Goal: Check status: Check status

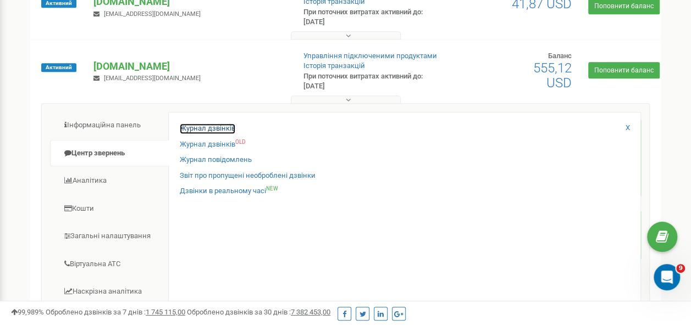
click at [186, 127] on link "Журнал дзвінків" at bounding box center [208, 129] width 56 height 10
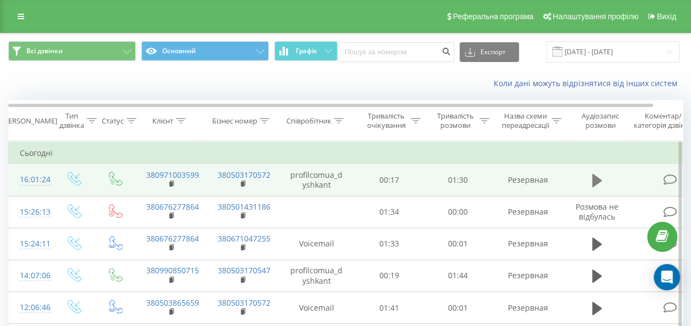
click at [594, 184] on icon at bounding box center [597, 180] width 10 height 13
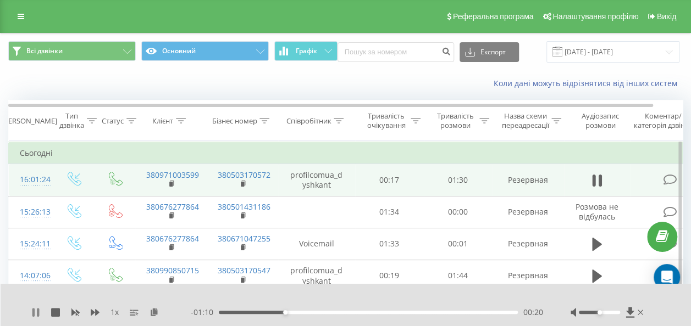
click at [34, 309] on icon at bounding box center [33, 312] width 2 height 9
click at [31, 313] on icon at bounding box center [35, 312] width 9 height 9
click at [455, 313] on div "01:11" at bounding box center [368, 312] width 299 height 3
click at [477, 311] on div "01:13" at bounding box center [368, 312] width 299 height 3
click at [484, 311] on div "01:20" at bounding box center [368, 312] width 299 height 3
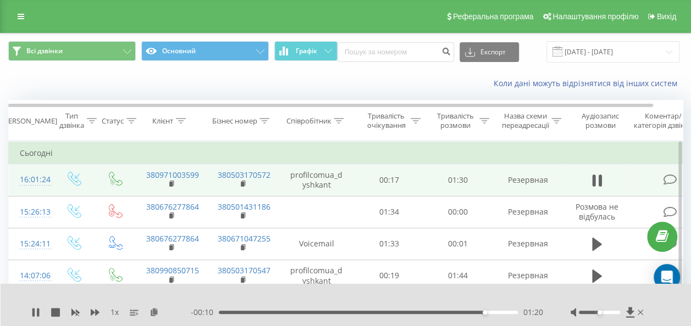
click at [492, 311] on div "01:20" at bounding box center [368, 312] width 299 height 3
click at [498, 311] on div "01:24" at bounding box center [368, 312] width 299 height 3
drag, startPoint x: 506, startPoint y: 310, endPoint x: 516, endPoint y: 310, distance: 9.9
click at [507, 310] on div "- 00:05 01:24 01:24" at bounding box center [367, 312] width 352 height 11
click at [511, 313] on div "01:28" at bounding box center [368, 312] width 299 height 3
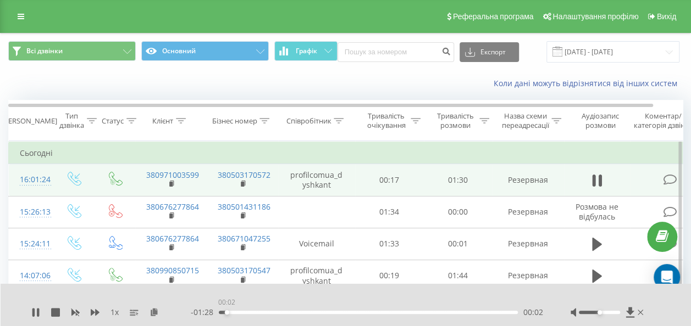
click at [226, 311] on div "00:02" at bounding box center [368, 312] width 299 height 3
click at [240, 312] on div "00:04" at bounding box center [368, 312] width 299 height 3
click at [37, 315] on icon at bounding box center [38, 312] width 2 height 9
